Goal: Information Seeking & Learning: Learn about a topic

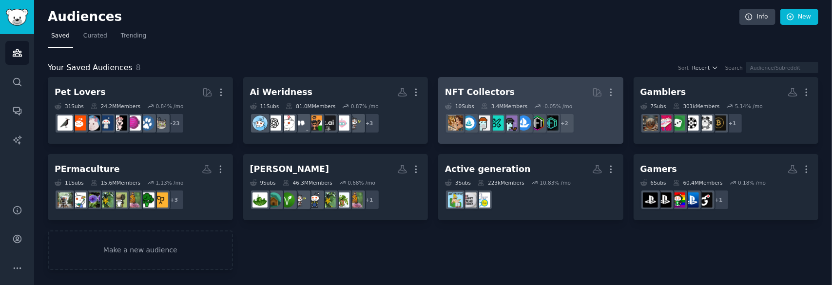
click at [524, 93] on h2 "NFT Collectors More" at bounding box center [531, 92] width 172 height 17
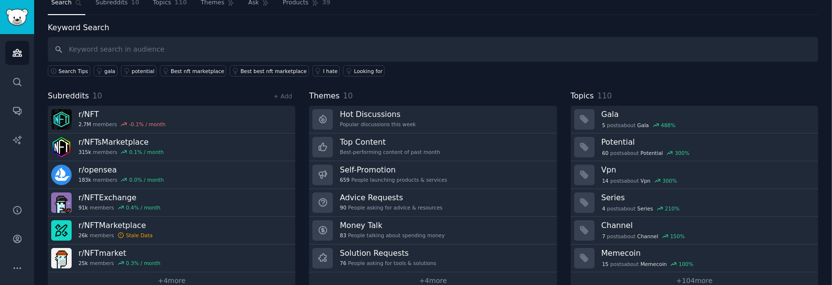
scroll to position [49, 0]
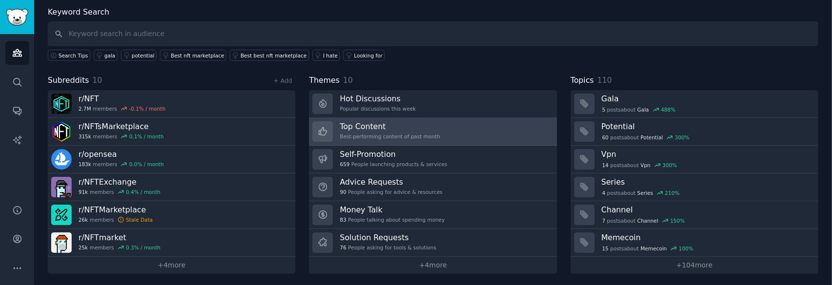
click at [485, 127] on link "Top Content Best-performing content of past month" at bounding box center [433, 132] width 248 height 28
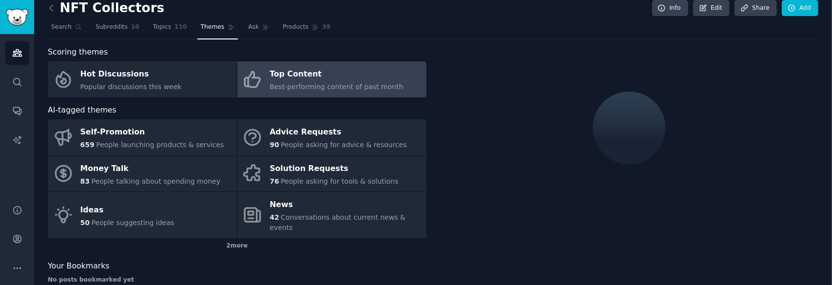
scroll to position [18, 0]
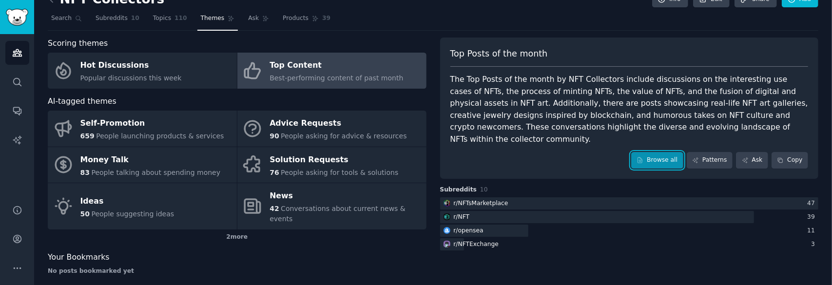
click at [654, 152] on link "Browse all" at bounding box center [657, 160] width 52 height 17
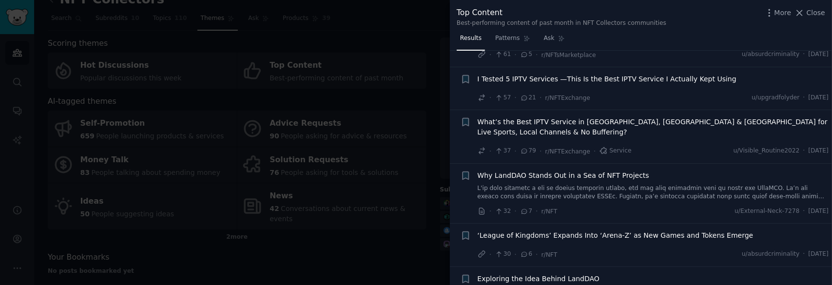
scroll to position [146, 0]
click at [609, 170] on span "Why LandDAO Stands Out in a Sea of NFT Projects" at bounding box center [564, 175] width 172 height 10
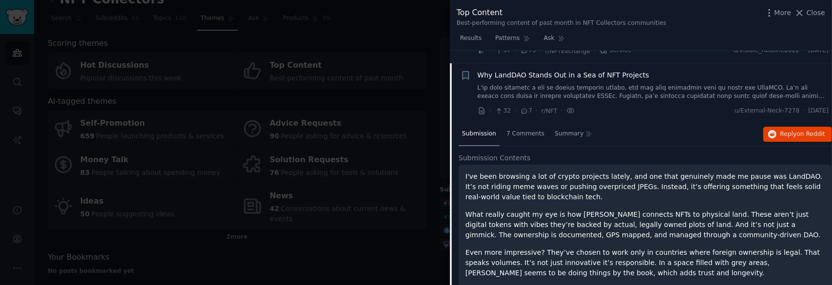
scroll to position [247, 0]
click at [761, 170] on p "I've been browsing a lot of crypto projects lately, and one that genuinely made…" at bounding box center [646, 185] width 360 height 31
copy p "LandDAO"
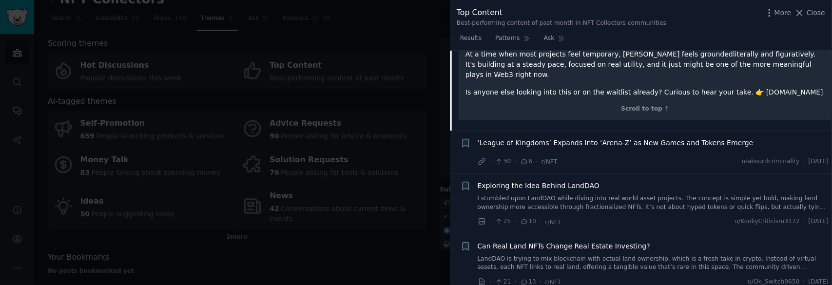
scroll to position [540, 0]
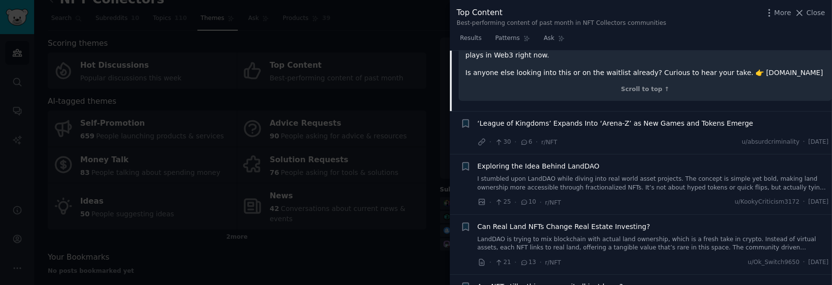
click at [461, 177] on div "+" at bounding box center [466, 184] width 10 height 46
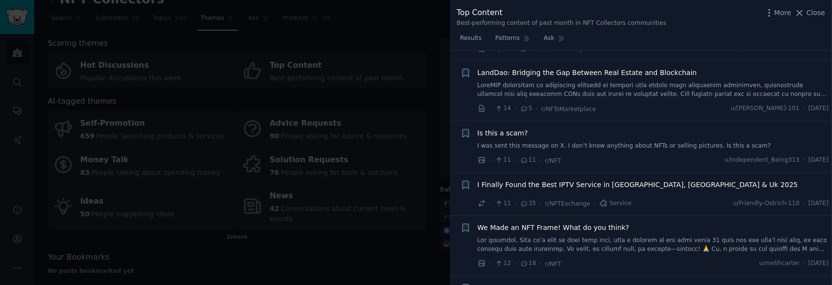
scroll to position [1173, 0]
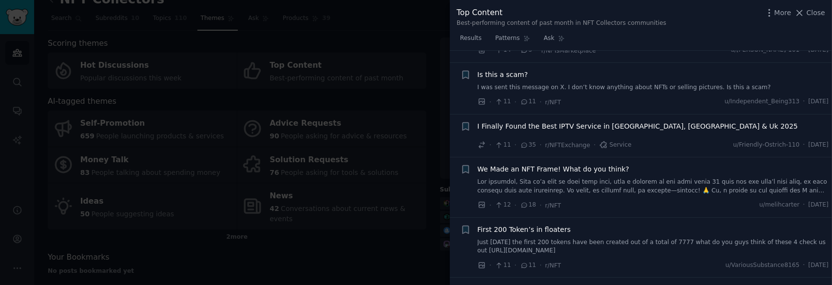
click at [356, 43] on div at bounding box center [416, 142] width 832 height 285
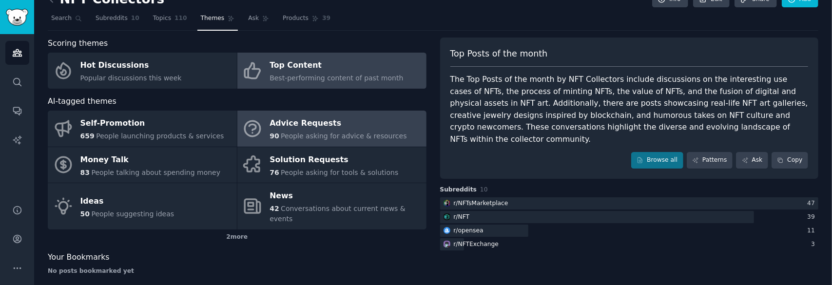
click at [319, 128] on div "Advice Requests" at bounding box center [338, 124] width 137 height 16
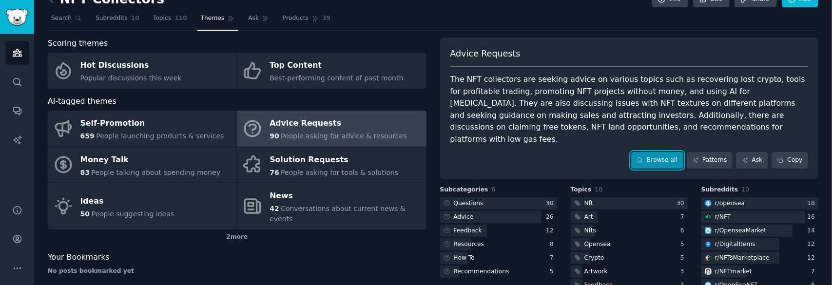
click at [668, 152] on link "Browse all" at bounding box center [657, 160] width 52 height 17
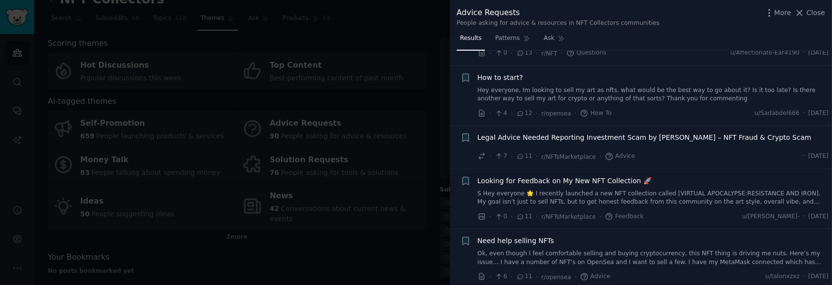
scroll to position [390, 0]
